Goal: Task Accomplishment & Management: Manage account settings

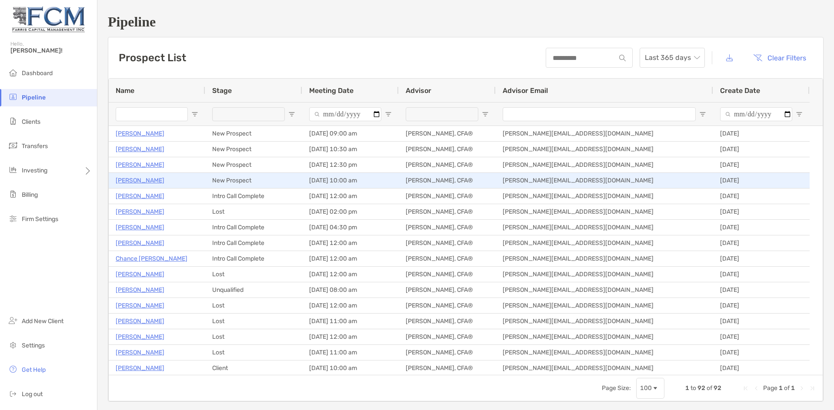
click at [131, 181] on p "[PERSON_NAME]" at bounding box center [140, 180] width 49 height 11
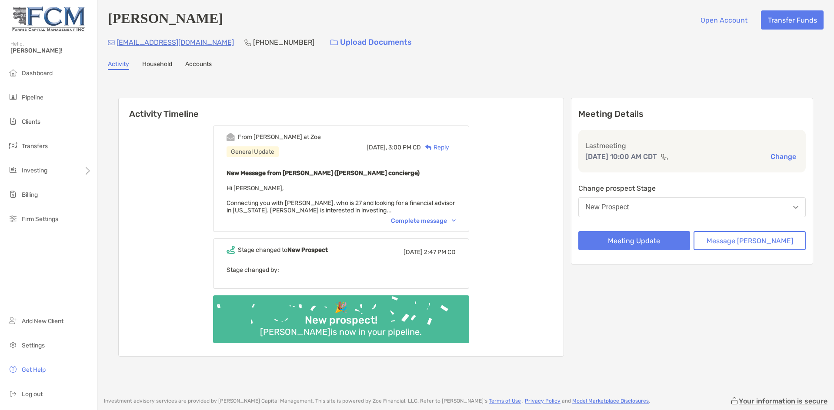
click at [431, 224] on div "Complete message" at bounding box center [423, 220] width 65 height 7
